Goal: Navigation & Orientation: Find specific page/section

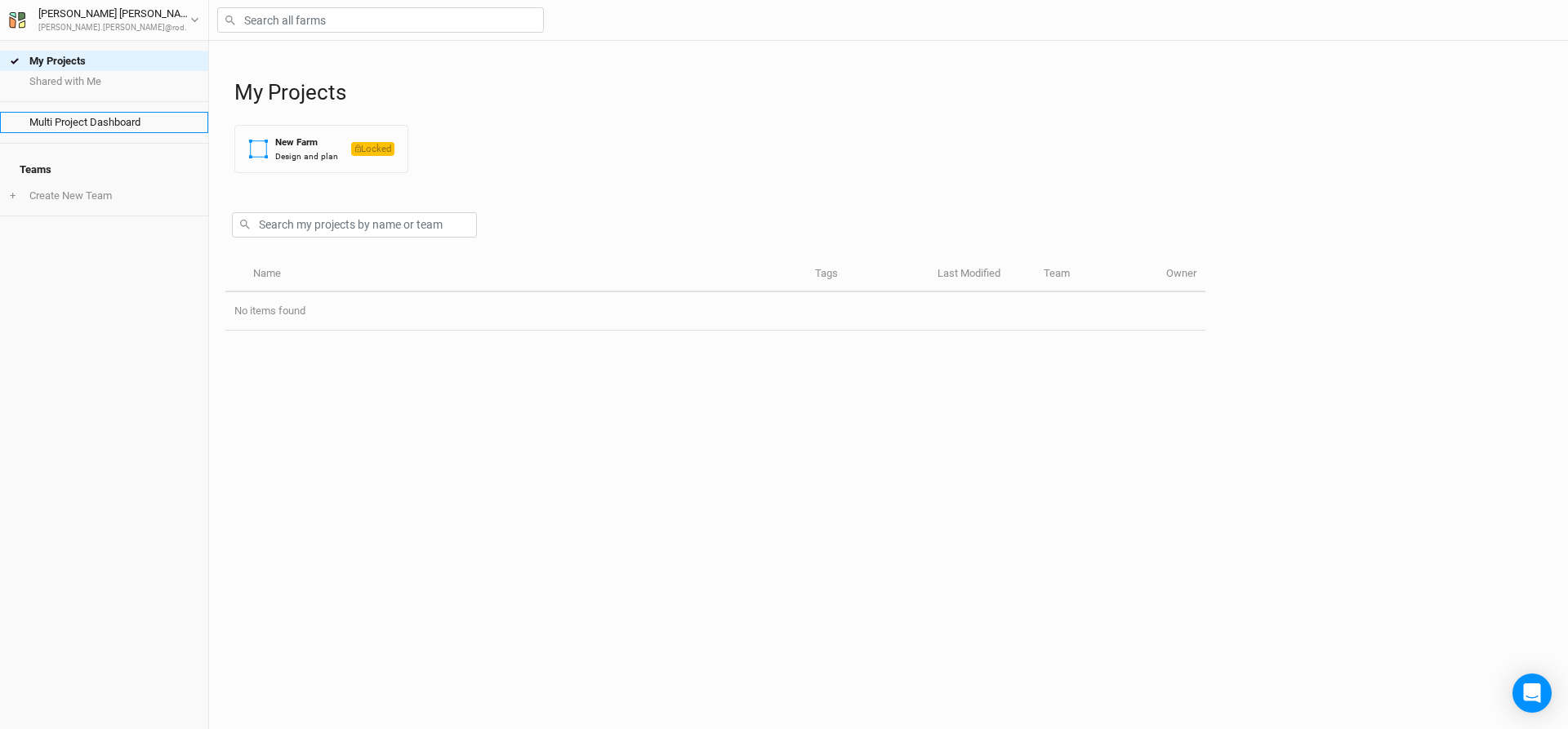
click at [79, 122] on link "Multi Project Dashboard" at bounding box center [104, 122] width 208 height 21
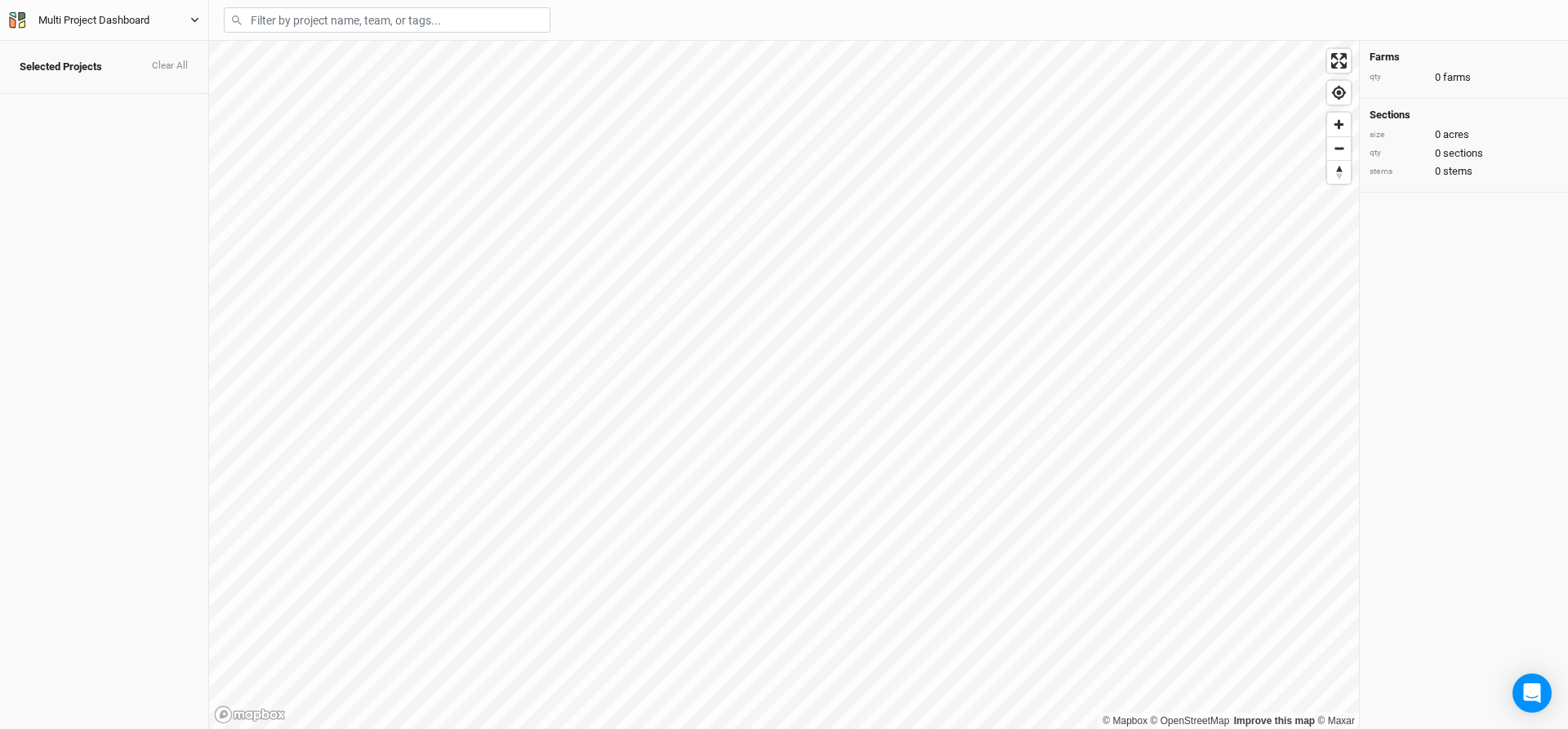
click at [56, 24] on div "Multi Project Dashboard" at bounding box center [93, 21] width 111 height 17
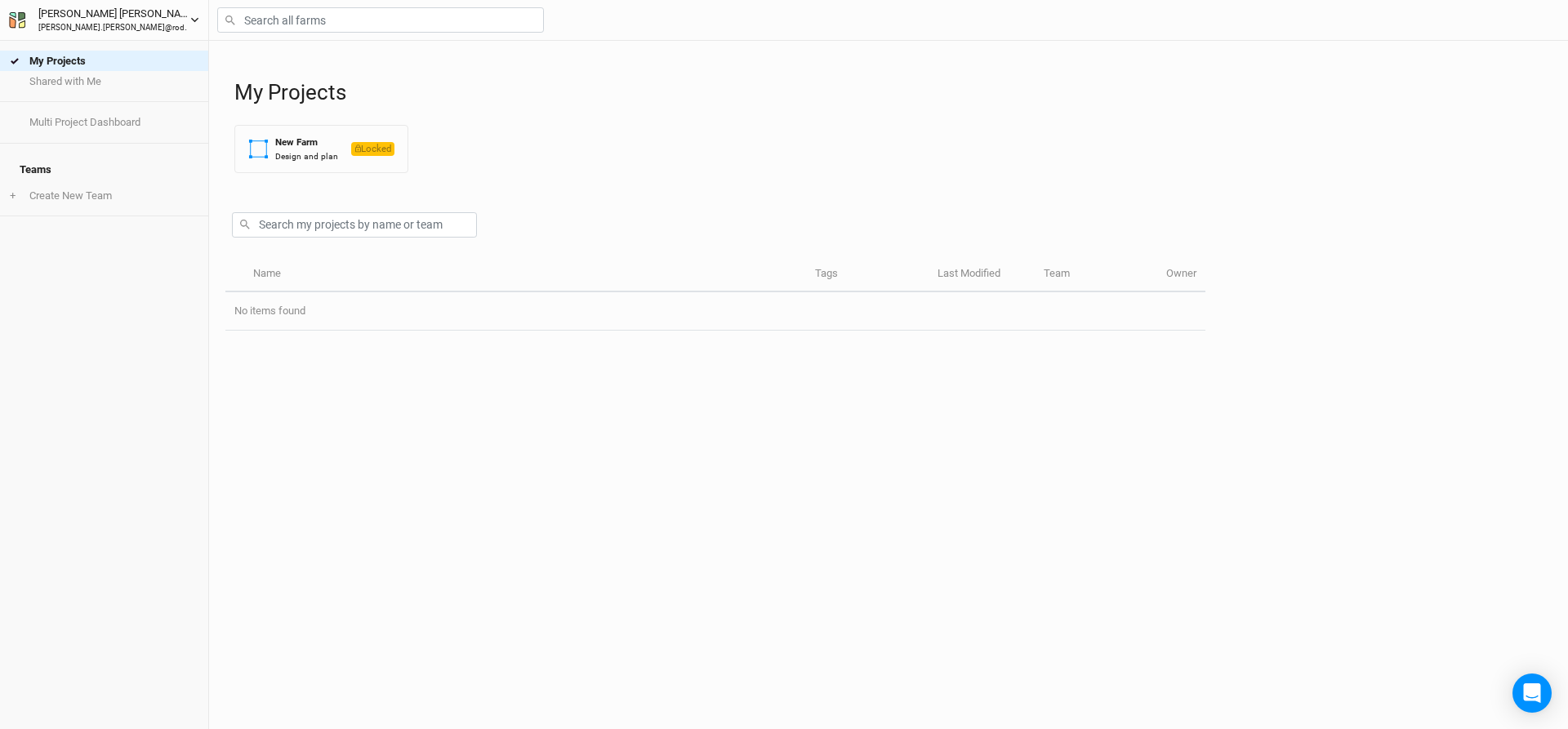
click at [161, 21] on div "[PERSON_NAME] [PERSON_NAME].[PERSON_NAME]@rodaleinstitute" at bounding box center [115, 20] width 178 height 28
click at [86, 117] on link "Multi Project Dashboard" at bounding box center [104, 122] width 208 height 21
click at [80, 186] on li "+ Create New Team" at bounding box center [104, 196] width 208 height 21
